Goal: Task Accomplishment & Management: Manage account settings

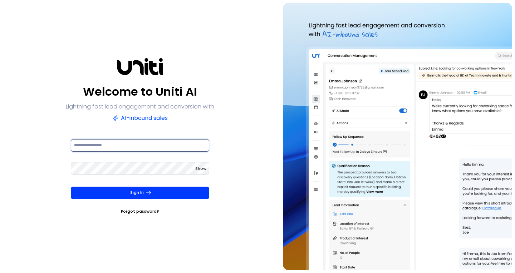
click at [103, 151] on input at bounding box center [140, 145] width 138 height 13
type input "**********"
click at [71, 187] on button "Sign In" at bounding box center [140, 193] width 138 height 13
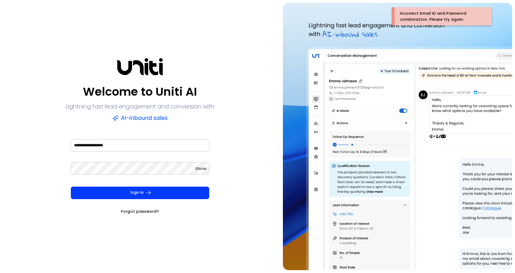
click at [153, 210] on link "Forgot password?" at bounding box center [140, 211] width 38 height 7
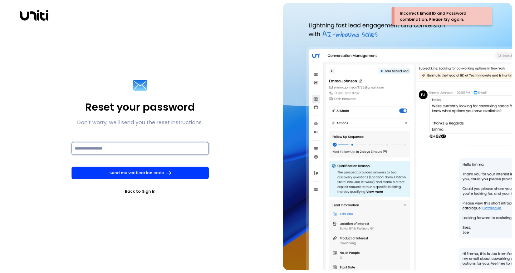
click at [120, 152] on input at bounding box center [139, 148] width 137 height 13
type input "**********"
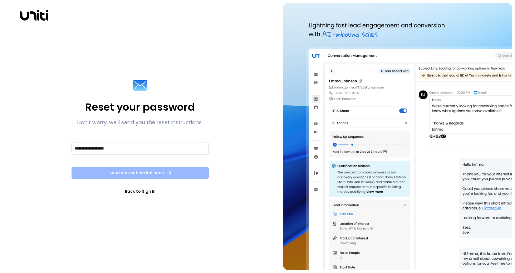
click at [115, 171] on button "Send me verification code" at bounding box center [139, 173] width 137 height 13
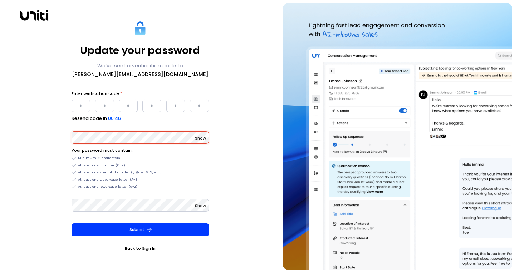
click at [89, 104] on input "Please enter OTP character 1" at bounding box center [80, 106] width 19 height 13
paste input "*"
type input "*"
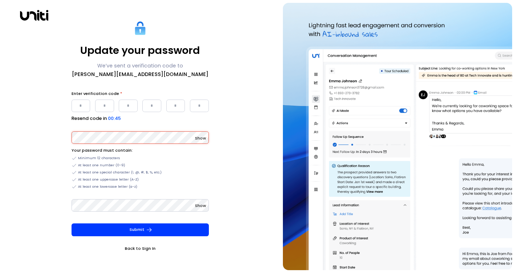
type input "*"
click at [201, 138] on span "Show" at bounding box center [200, 138] width 11 height 6
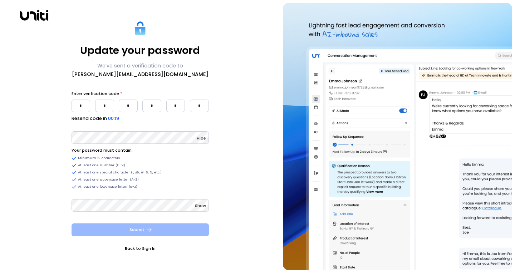
click at [117, 234] on button "Submit" at bounding box center [139, 230] width 137 height 13
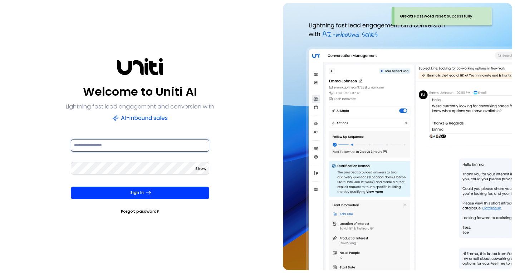
click at [119, 145] on input at bounding box center [140, 145] width 138 height 13
type input "**********"
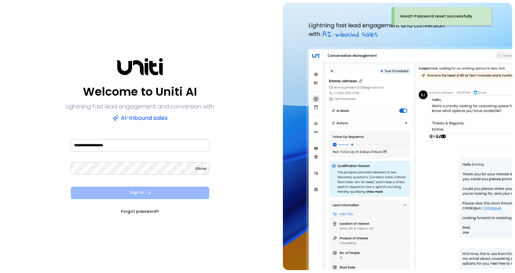
click at [121, 193] on button "Sign In" at bounding box center [140, 193] width 138 height 13
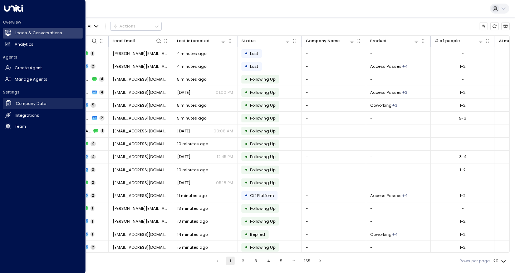
click at [29, 103] on h2 "Company Data" at bounding box center [31, 104] width 31 height 6
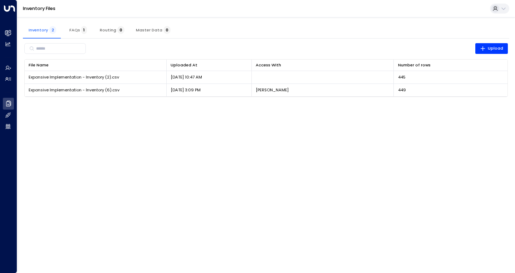
click at [144, 31] on span "Master Data 0" at bounding box center [153, 30] width 35 height 5
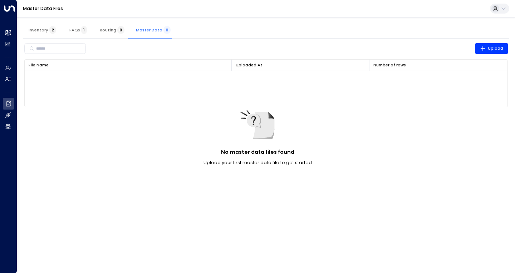
click at [107, 30] on span "Routing 0" at bounding box center [112, 30] width 25 height 5
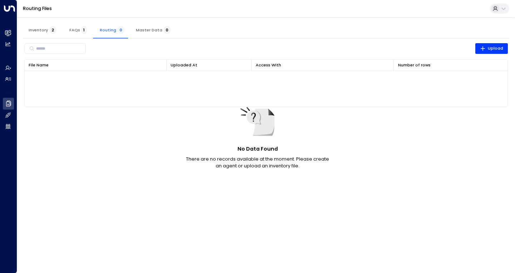
click at [70, 31] on span "FAQs 1" at bounding box center [78, 30] width 18 height 5
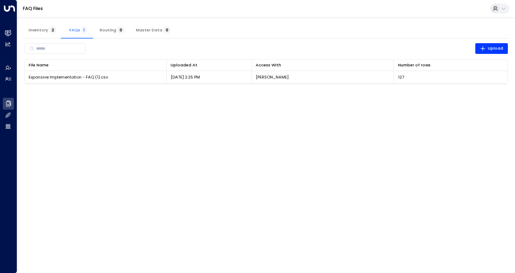
click at [35, 31] on span "Inventory 2" at bounding box center [43, 30] width 28 height 5
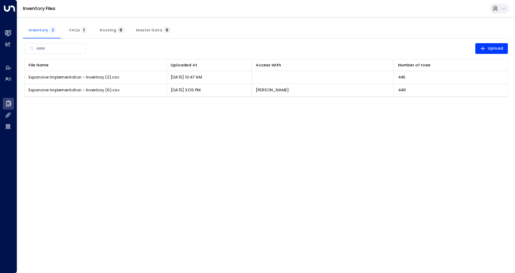
click at [505, 8] on icon at bounding box center [503, 9] width 6 height 6
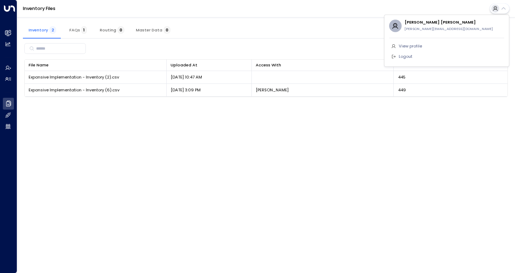
click at [201, 23] on div at bounding box center [257, 136] width 515 height 273
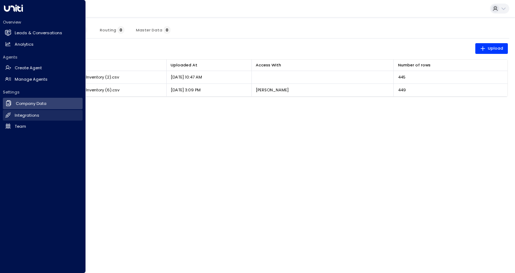
click at [33, 116] on h2 "Integrations" at bounding box center [27, 116] width 25 height 6
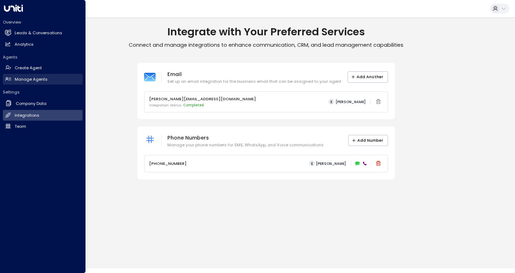
click at [36, 79] on h2 "Manage Agents" at bounding box center [31, 79] width 33 height 6
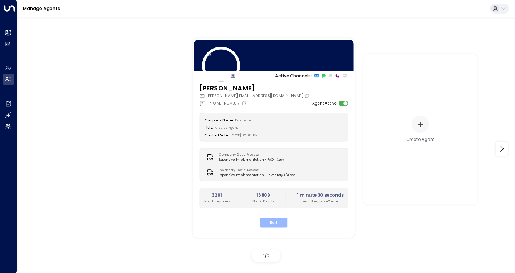
click at [264, 221] on button "Edit" at bounding box center [273, 223] width 27 height 10
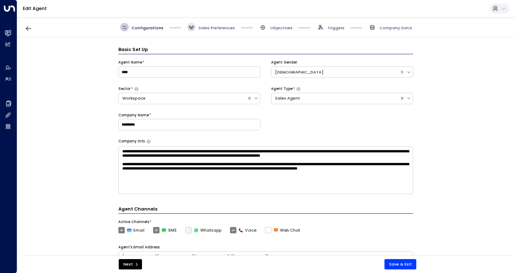
click at [191, 24] on span at bounding box center [191, 27] width 9 height 9
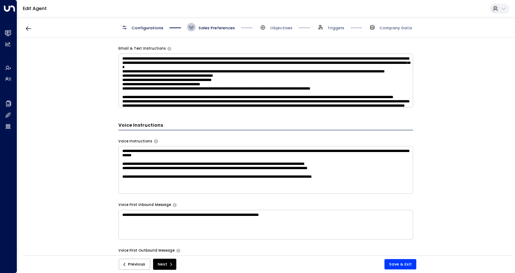
scroll to position [473, 0]
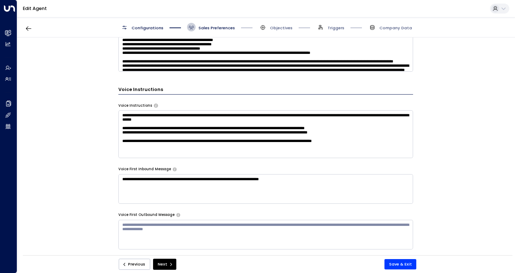
click at [169, 188] on textarea "**********" at bounding box center [265, 189] width 294 height 30
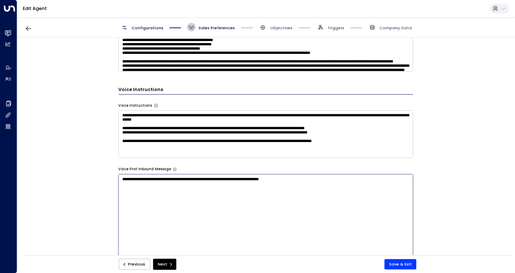
paste textarea "**********"
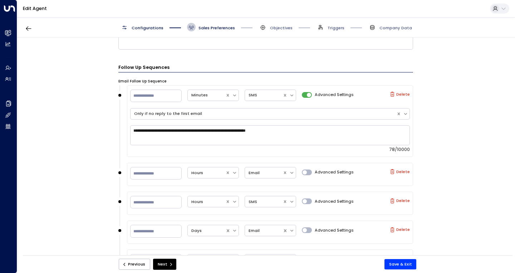
scroll to position [831, 0]
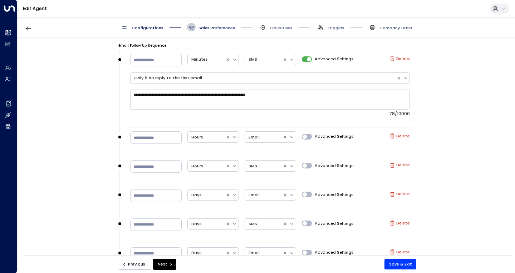
type textarea "**********"
click at [399, 268] on button "Save & Exit" at bounding box center [400, 264] width 32 height 10
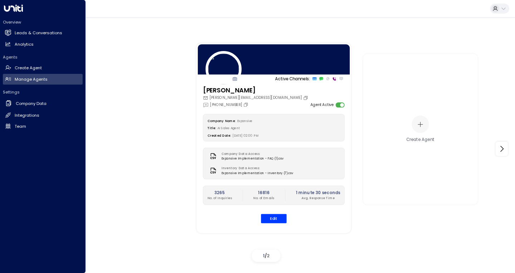
drag, startPoint x: 31, startPoint y: 33, endPoint x: 55, endPoint y: 91, distance: 63.6
click at [31, 33] on h2 "Leads & Conversations" at bounding box center [39, 33] width 48 height 6
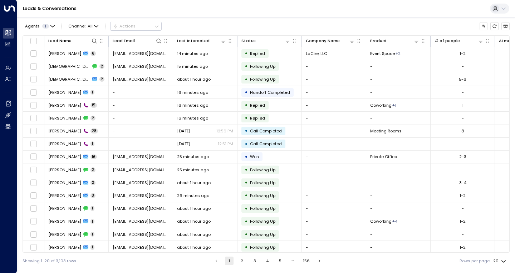
click at [178, 22] on div "Agents 1 Channel: All Actions" at bounding box center [266, 26] width 487 height 13
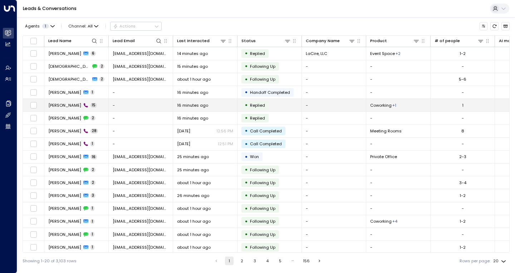
click at [105, 106] on td "Rachel Anderson 15" at bounding box center [76, 105] width 64 height 13
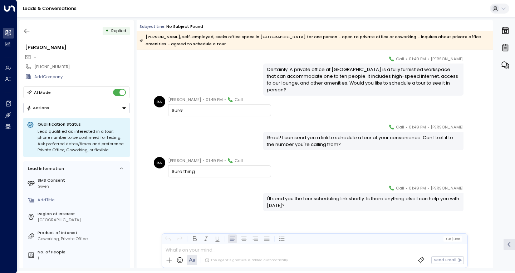
scroll to position [327, 0]
click at [27, 30] on icon "button" at bounding box center [26, 31] width 7 height 7
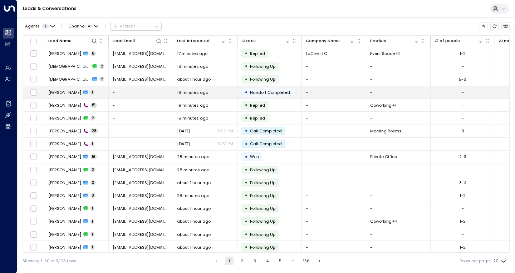
click at [100, 91] on td "Rachel 1" at bounding box center [76, 92] width 64 height 13
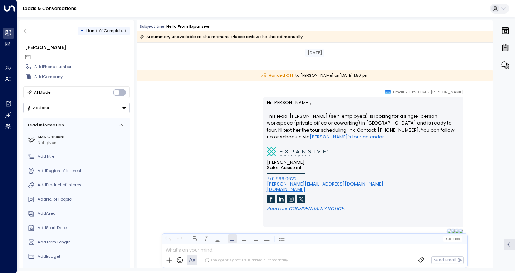
scroll to position [24, 0]
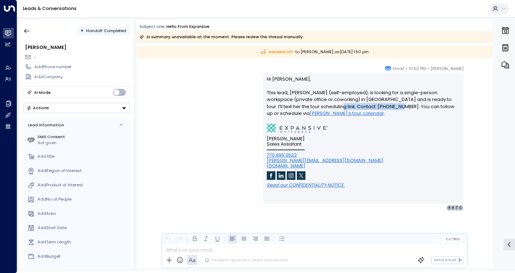
drag, startPoint x: 321, startPoint y: 106, endPoint x: 385, endPoint y: 105, distance: 63.3
click at [385, 105] on p "Hi Cathryn, This lead, Rachel Anderson (self-employed), is looking for a single…" at bounding box center [363, 100] width 193 height 48
click at [390, 104] on p "Hi Cathryn, This lead, Rachel Anderson (self-employed), is looking for a single…" at bounding box center [363, 100] width 193 height 48
click at [421, 107] on p "Hi Cathryn, This lead, Rachel Anderson (self-employed), is looking for a single…" at bounding box center [363, 100] width 193 height 48
drag, startPoint x: 390, startPoint y: 107, endPoint x: 355, endPoint y: 115, distance: 35.5
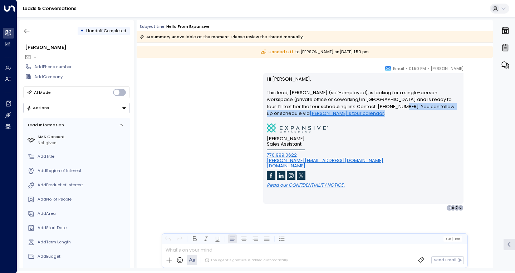
click at [412, 115] on p "Hi Cathryn, This lead, Rachel Anderson (self-employed), is looking for a single…" at bounding box center [363, 100] width 193 height 48
click at [341, 100] on p "Hi Cathryn, This lead, Rachel Anderson (self-employed), is looking for a single…" at bounding box center [363, 100] width 193 height 48
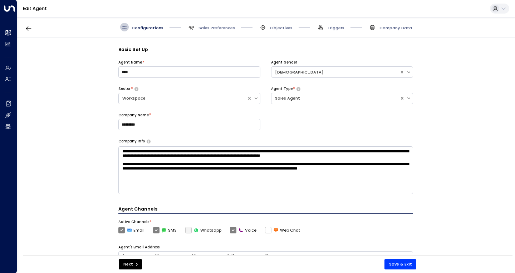
scroll to position [9, 0]
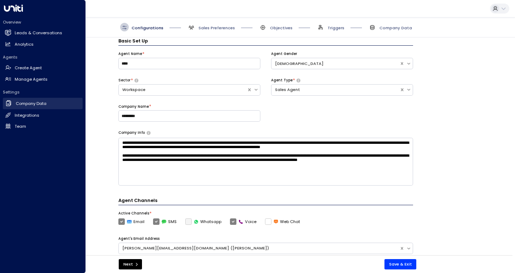
click at [27, 104] on h2 "Company Data" at bounding box center [31, 104] width 31 height 6
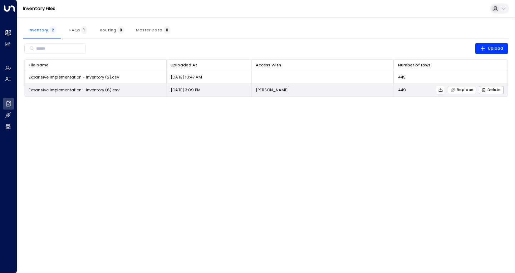
click at [474, 90] on button "Replace" at bounding box center [461, 90] width 28 height 8
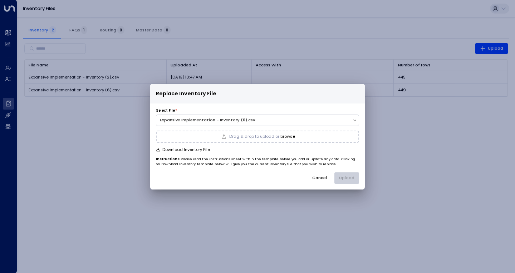
click at [265, 138] on span "Drag & drop to upload or" at bounding box center [254, 137] width 50 height 4
click at [350, 176] on button "Upload" at bounding box center [346, 178] width 25 height 11
